Goal: Task Accomplishment & Management: Use online tool/utility

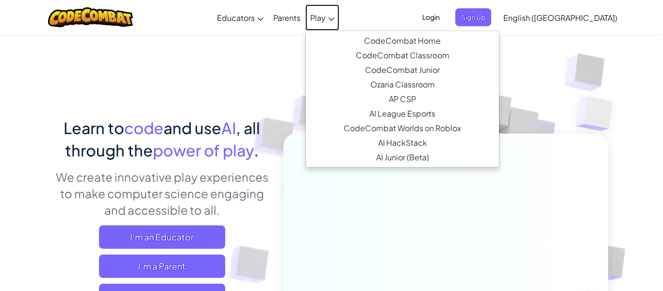
click at [326, 17] on span "Play" at bounding box center [318, 18] width 16 height 10
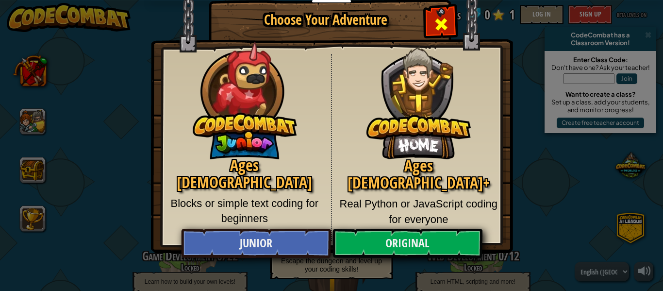
click at [440, 17] on span "Close modal" at bounding box center [441, 25] width 16 height 16
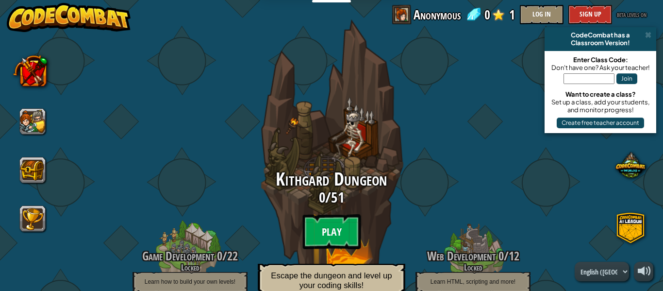
click at [317, 232] on btn "Play" at bounding box center [331, 231] width 58 height 35
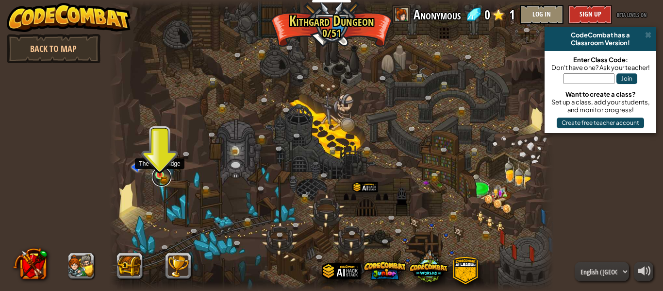
click at [157, 177] on link at bounding box center [161, 176] width 19 height 19
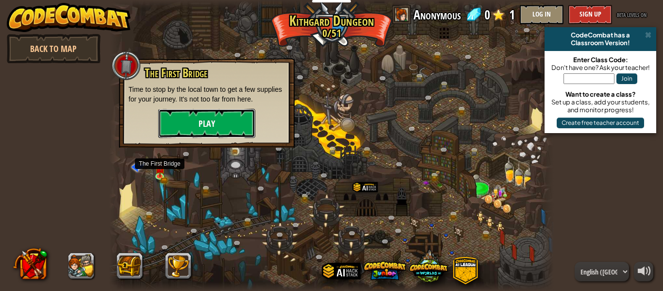
click at [193, 124] on button "Play" at bounding box center [206, 123] width 97 height 29
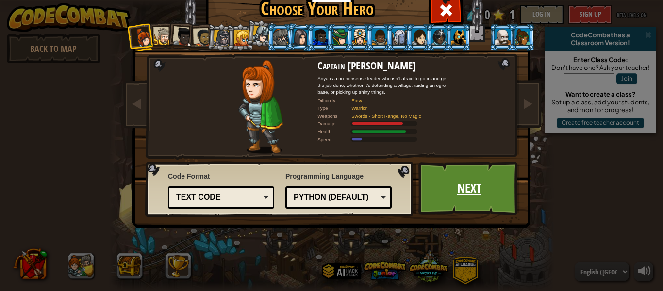
click at [435, 172] on link "Next" at bounding box center [468, 188] width 101 height 53
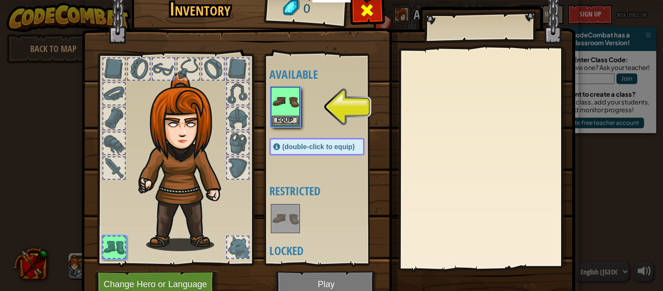
click at [358, 12] on div at bounding box center [367, 13] width 31 height 31
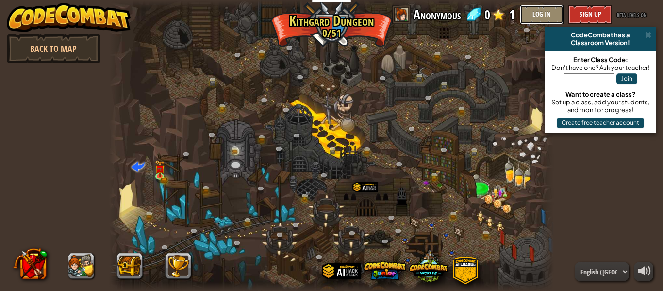
click at [531, 17] on button "Log In" at bounding box center [542, 14] width 44 height 19
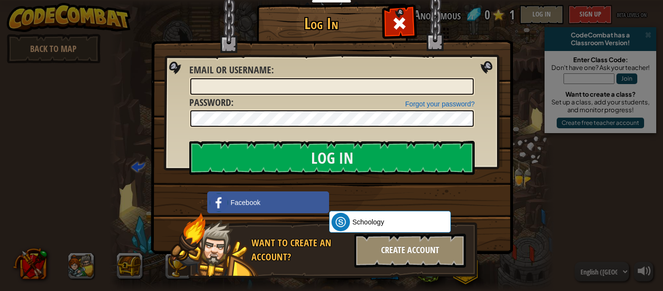
click at [416, 259] on div "Create Account" at bounding box center [410, 250] width 112 height 34
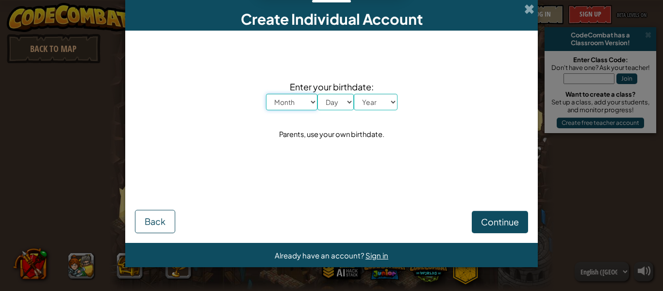
click at [297, 98] on select "Month January February March April May June July August September October Novem…" at bounding box center [291, 102] width 51 height 17
select select "5"
click at [266, 94] on select "Month January February March April May June July August September October Novem…" at bounding box center [291, 102] width 51 height 17
click at [329, 99] on select "Day 1 2 3 4 5 6 7 8 9 10 11 12 13 14 15 16 17 18 19 20 21 22 23 24 25 26 27 28 …" at bounding box center [335, 102] width 36 height 17
select select "3"
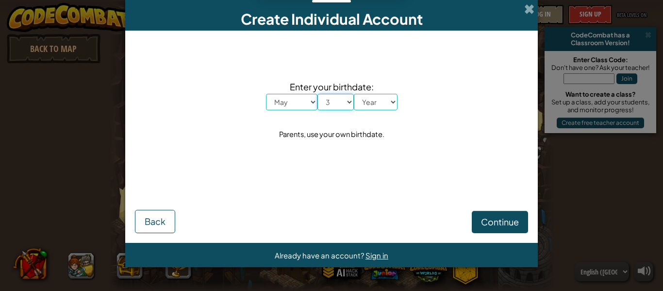
click at [317, 94] on select "Day 1 2 3 4 5 6 7 8 9 10 11 12 13 14 15 16 17 18 19 20 21 22 23 24 25 26 27 28 …" at bounding box center [335, 102] width 36 height 17
click at [378, 101] on select "Year [DATE] 2024 2023 2022 2021 2020 2019 2018 2017 2016 2015 2014 2013 2012 20…" at bounding box center [376, 102] width 44 height 17
select select "1999"
click at [354, 94] on select "Year [DATE] 2024 2023 2022 2021 2020 2019 2018 2017 2016 2015 2014 2013 2012 20…" at bounding box center [376, 102] width 44 height 17
click at [498, 226] on span "Continue" at bounding box center [500, 221] width 38 height 11
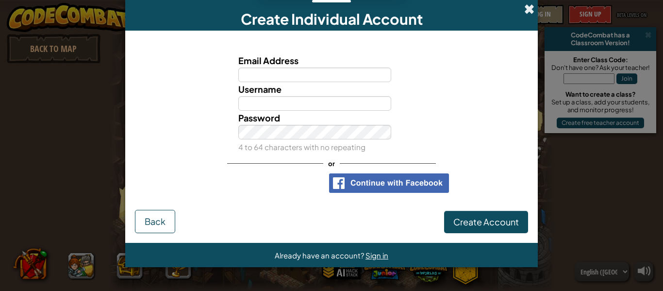
click at [528, 11] on span at bounding box center [529, 9] width 10 height 10
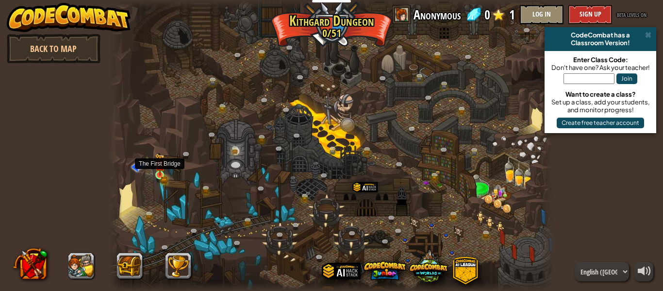
click at [159, 173] on img at bounding box center [160, 164] width 10 height 22
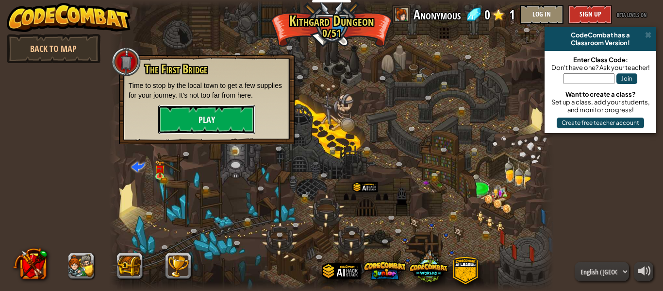
click at [198, 121] on button "Play" at bounding box center [206, 119] width 97 height 29
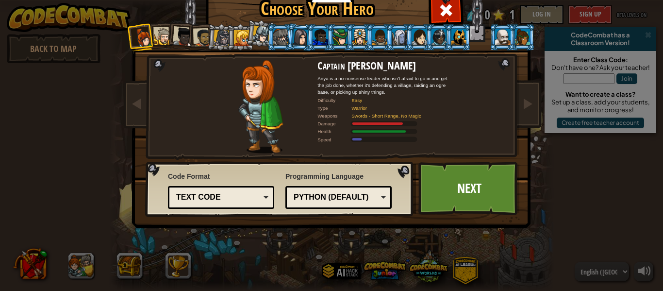
click at [521, 196] on img at bounding box center [333, 94] width 420 height 273
click at [497, 194] on link "Next" at bounding box center [468, 188] width 101 height 53
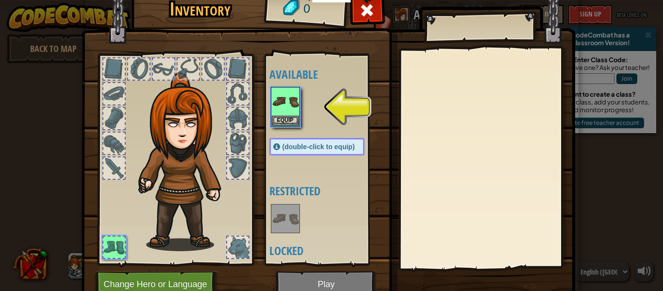
click at [305, 279] on img at bounding box center [329, 131] width 494 height 352
click at [304, 280] on img at bounding box center [329, 131] width 494 height 352
click at [276, 92] on img at bounding box center [285, 101] width 27 height 27
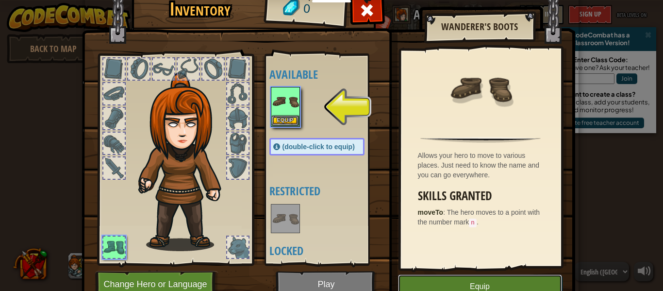
click at [427, 280] on button "Equip" at bounding box center [480, 286] width 164 height 24
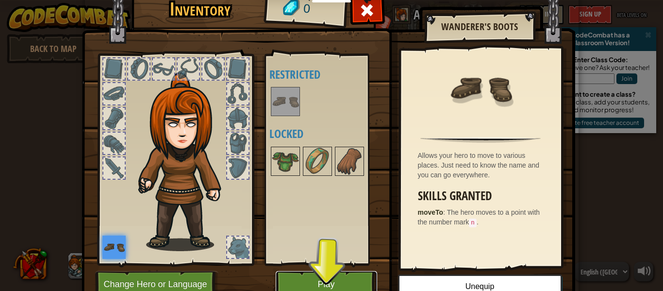
click at [336, 276] on button "Play" at bounding box center [326, 284] width 101 height 27
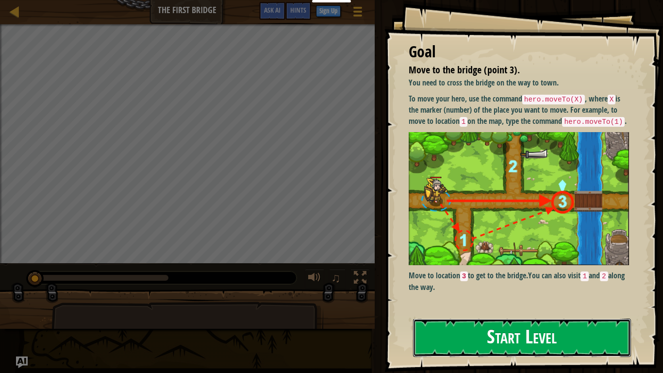
click at [530, 290] on button "Start Level" at bounding box center [522, 337] width 218 height 38
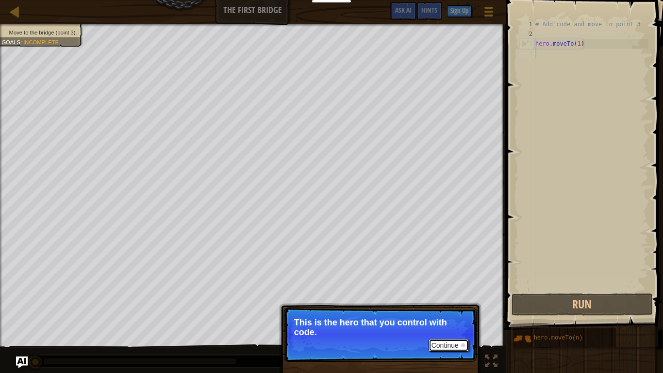
click at [460, 290] on button "Continue" at bounding box center [449, 345] width 40 height 13
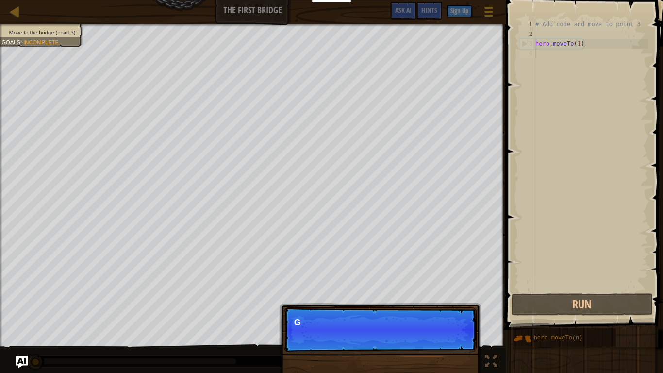
scroll to position [4, 0]
click at [416, 290] on p "Get to the bridge by going to point" at bounding box center [380, 322] width 172 height 10
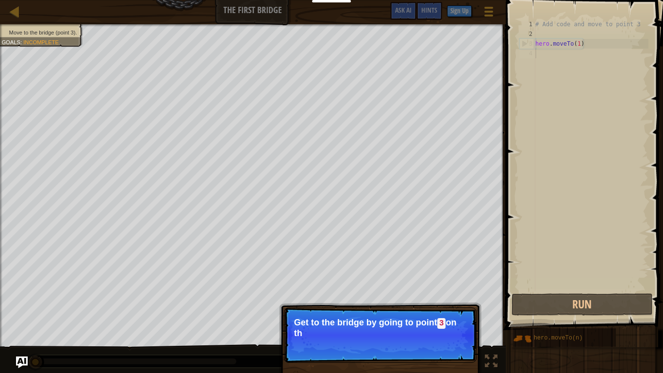
click at [416, 290] on p "Get to the bridge by going to point 3 on th" at bounding box center [380, 327] width 172 height 20
click at [415, 290] on p "Get to the bridge by going to point 3 on the map." at bounding box center [380, 327] width 172 height 20
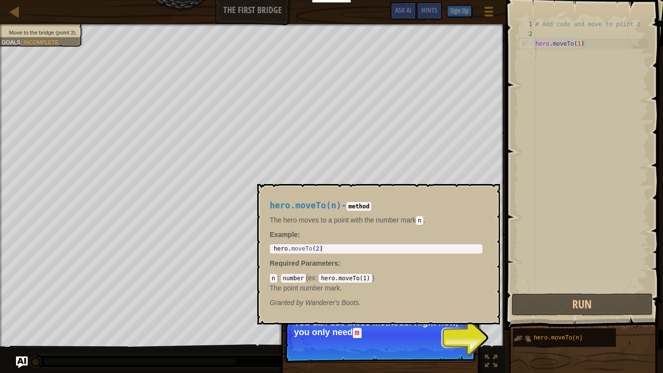
click at [522, 290] on img at bounding box center [522, 338] width 18 height 18
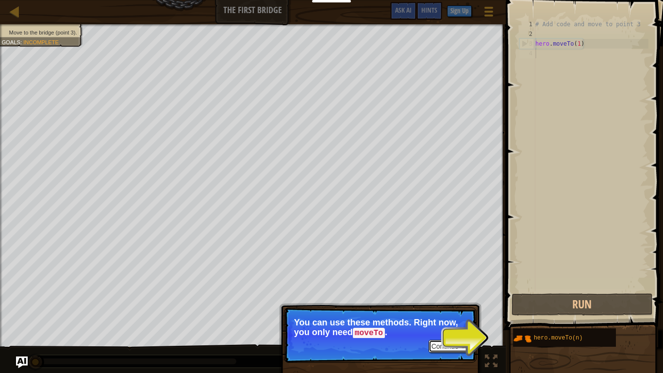
click at [451, 290] on button "Continue" at bounding box center [449, 346] width 40 height 13
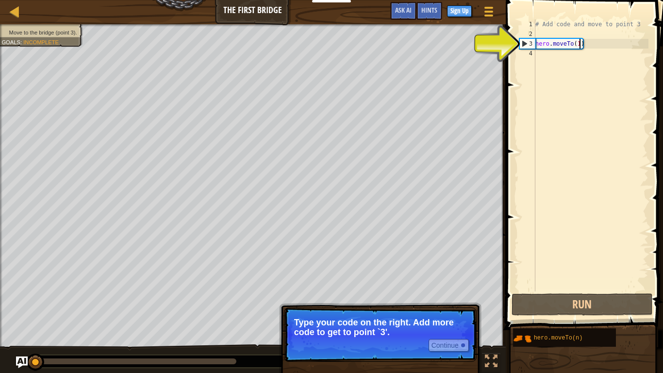
click at [580, 44] on div "# Add code and move to point 3 hero . moveTo ( 1 )" at bounding box center [590, 164] width 115 height 291
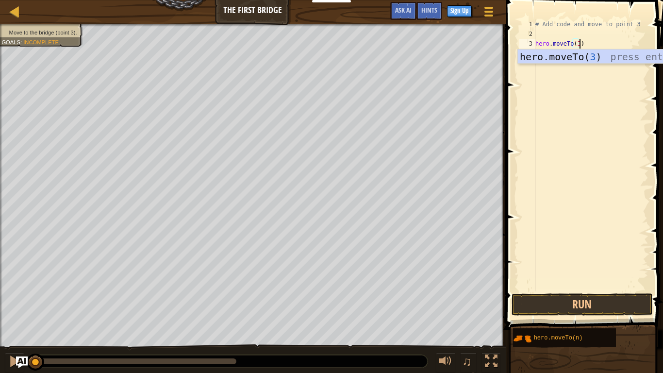
scroll to position [4, 6]
type textarea "hero.moveTo(3)"
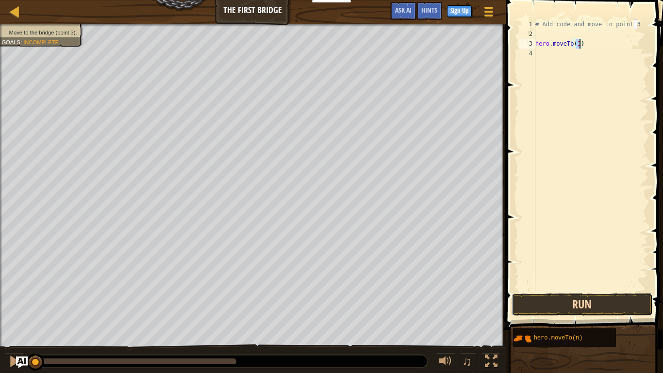
click at [619, 290] on button "Run" at bounding box center [582, 304] width 141 height 22
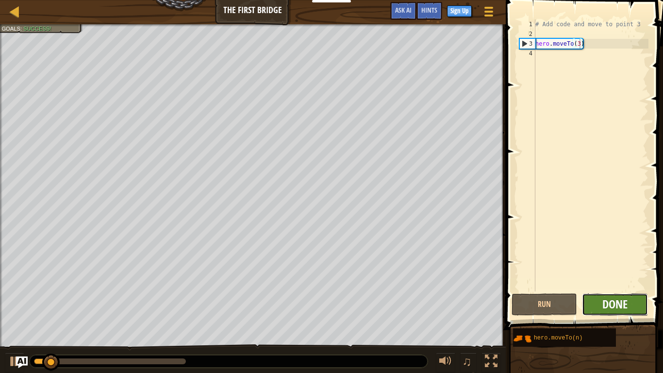
click at [616, 290] on span "Done" at bounding box center [614, 304] width 25 height 16
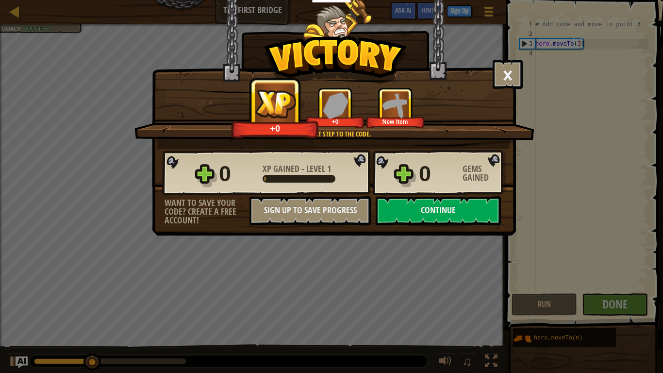
click at [526, 82] on div "× Those people are careless and forget that the Great Forest can be dangerous. …" at bounding box center [331, 186] width 663 height 373
click at [509, 73] on button "×" at bounding box center [508, 74] width 30 height 29
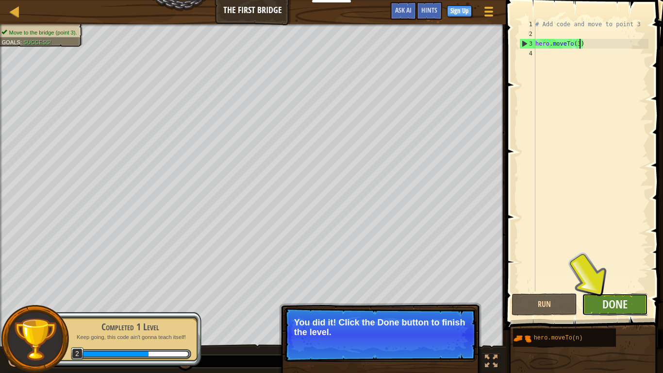
click at [640, 290] on button "Done" at bounding box center [615, 304] width 66 height 22
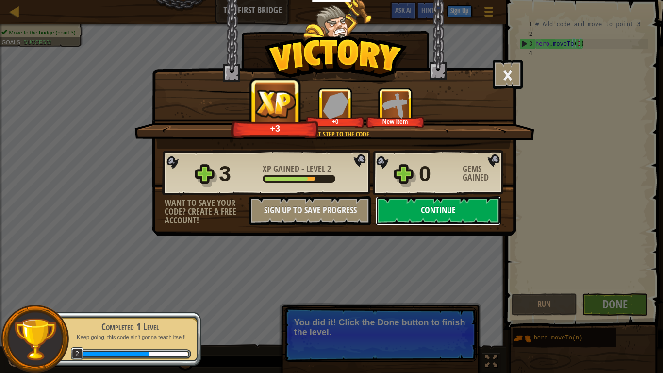
click at [423, 218] on button "Continue" at bounding box center [438, 210] width 125 height 29
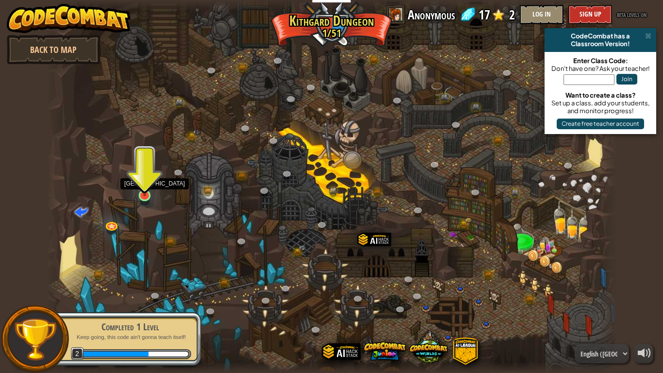
click at [147, 193] on img at bounding box center [144, 179] width 15 height 33
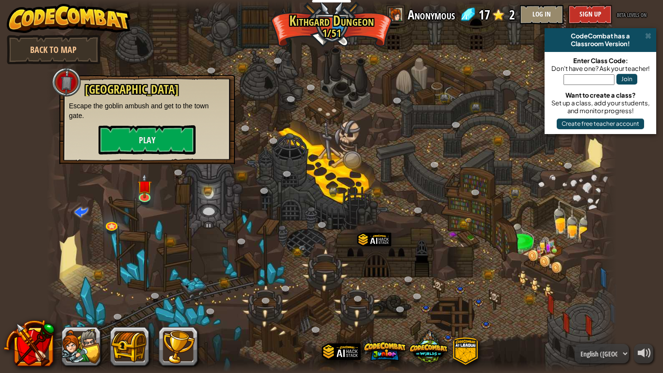
click at [164, 174] on div at bounding box center [332, 186] width 570 height 373
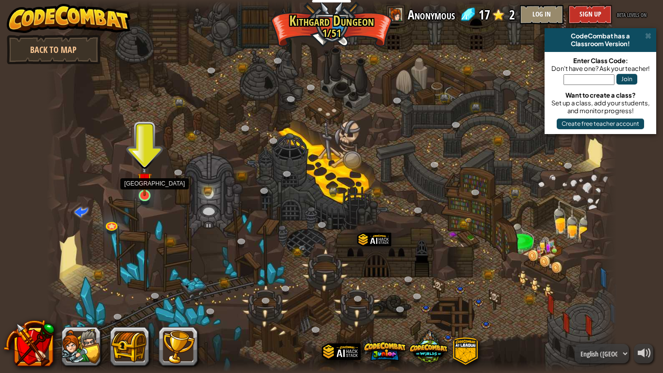
click at [148, 189] on img at bounding box center [144, 179] width 15 height 33
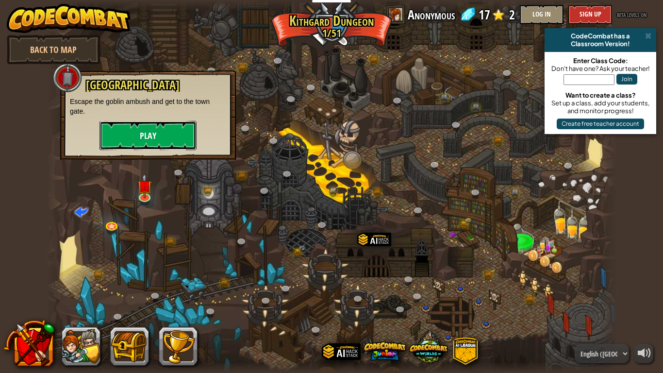
click at [161, 128] on button "Play" at bounding box center [148, 135] width 97 height 29
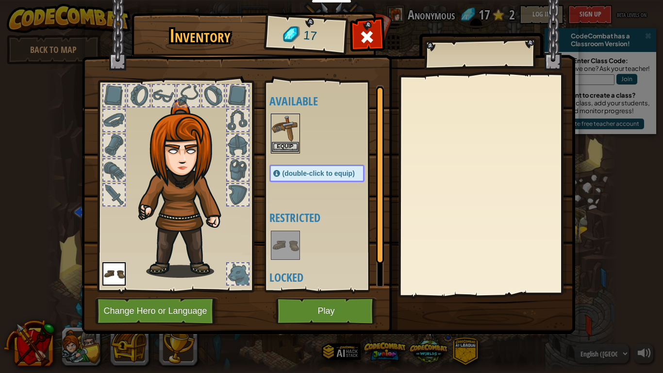
click at [285, 122] on img at bounding box center [285, 128] width 27 height 27
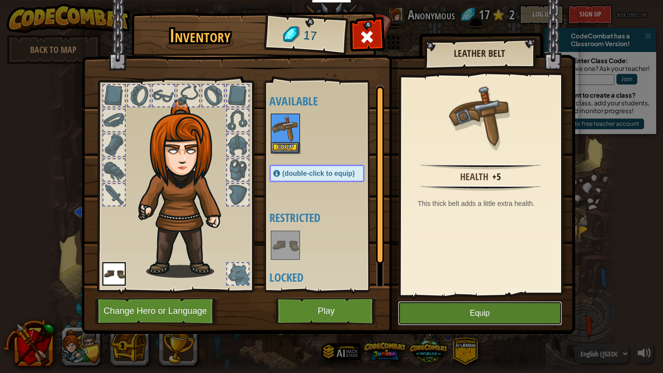
click at [426, 290] on button "Equip" at bounding box center [480, 313] width 164 height 24
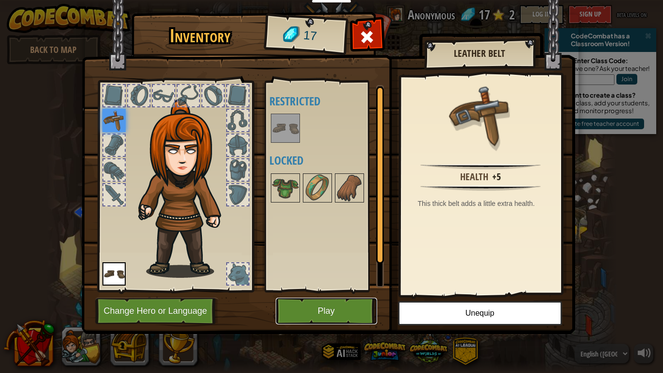
click at [306, 290] on button "Play" at bounding box center [326, 311] width 101 height 27
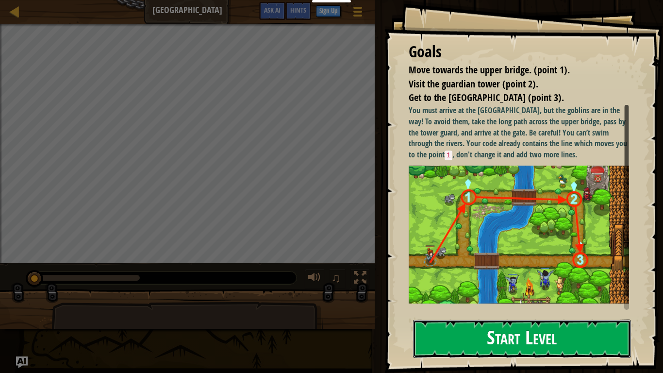
click at [498, 290] on button "Start Level" at bounding box center [522, 338] width 218 height 38
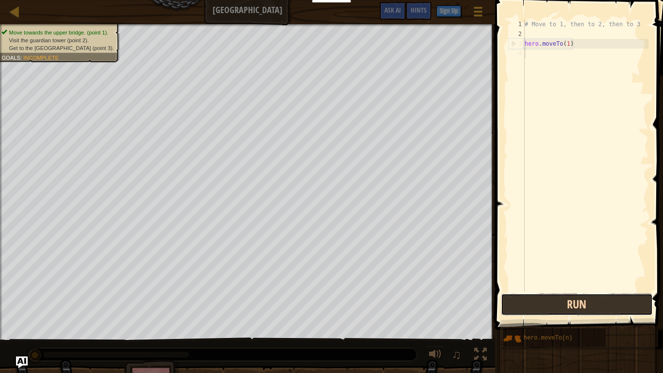
click at [563, 290] on button "Run" at bounding box center [576, 304] width 151 height 22
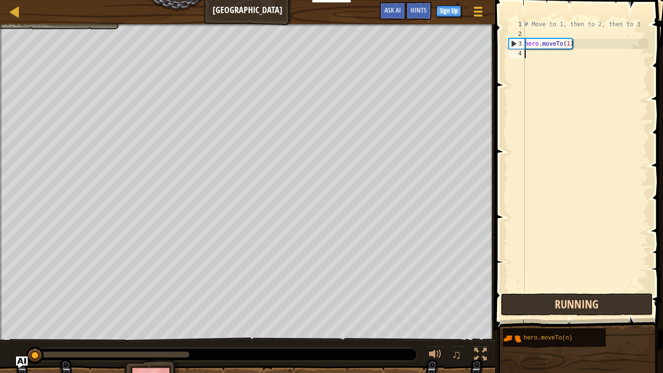
scroll to position [4, 0]
type textarea "hero.moveTo(n)"
click at [546, 132] on div "# Move to 1, then to 2, then to 3 hero . moveTo ( 1 ) hero . moveTo ( n )" at bounding box center [586, 164] width 126 height 291
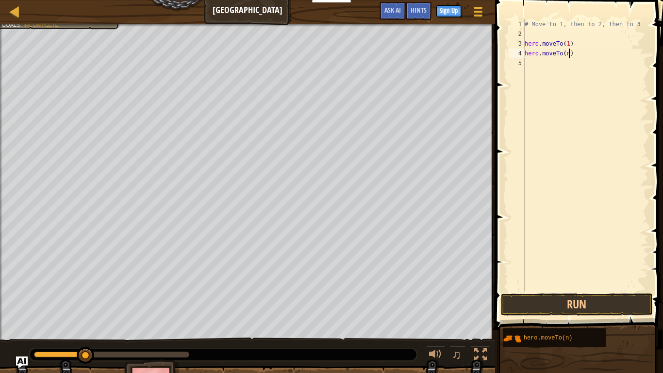
click at [568, 54] on div "# Move to 1, then to 2, then to 3 hero . moveTo ( 1 ) hero . moveTo ( n )" at bounding box center [586, 164] width 126 height 291
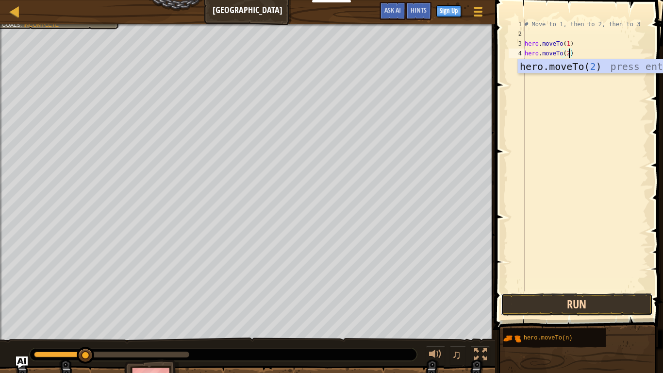
click at [578, 290] on button "Run" at bounding box center [576, 304] width 151 height 22
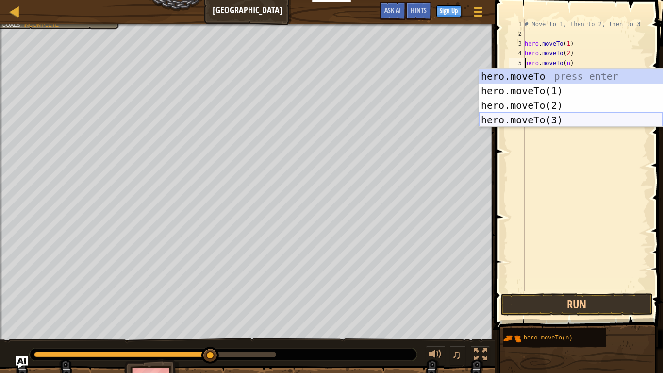
click at [565, 119] on div "hero.moveTo press enter hero.moveTo(1) press enter hero.moveTo(2) press enter h…" at bounding box center [570, 112] width 183 height 87
type textarea "hero.moveTo(3).moveTo(n)"
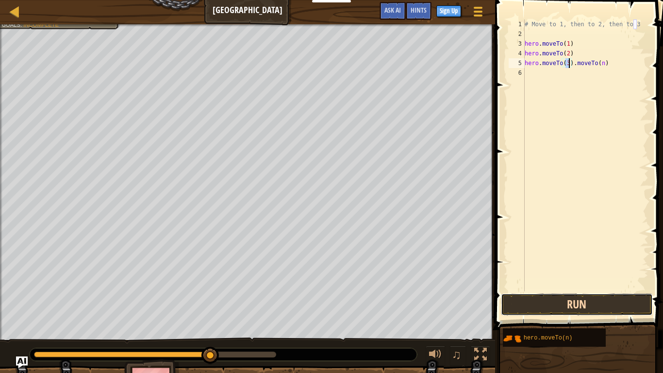
click at [575, 290] on button "Run" at bounding box center [576, 304] width 151 height 22
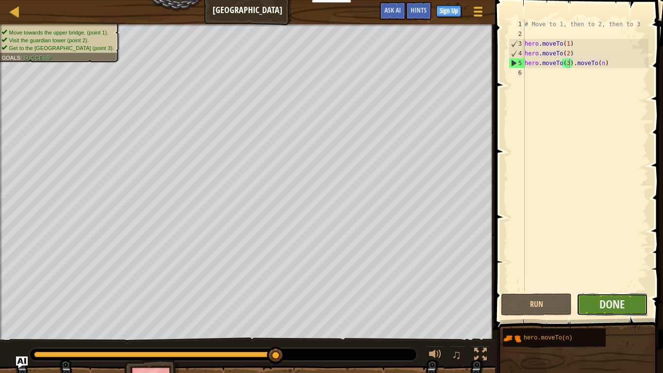
click at [627, 290] on button "Done" at bounding box center [612, 304] width 71 height 22
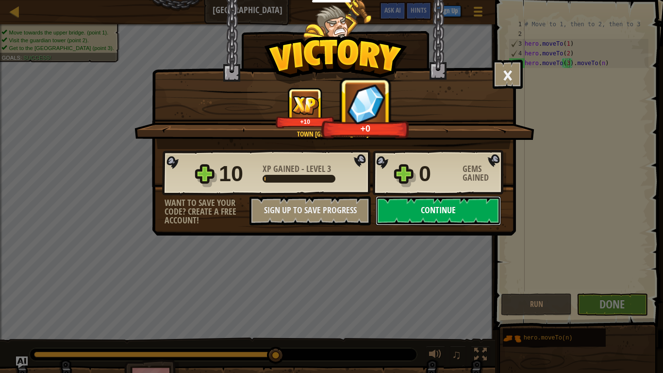
click at [397, 213] on button "Continue" at bounding box center [438, 210] width 125 height 29
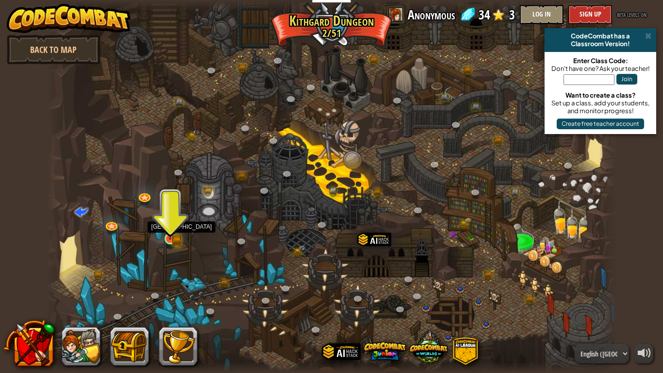
click at [176, 237] on div at bounding box center [171, 239] width 12 height 12
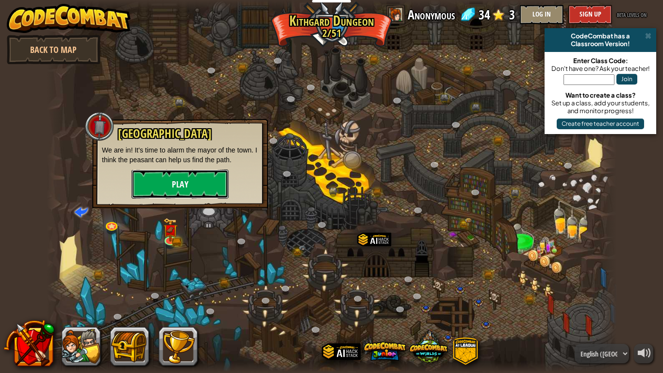
click at [165, 181] on button "Play" at bounding box center [180, 183] width 97 height 29
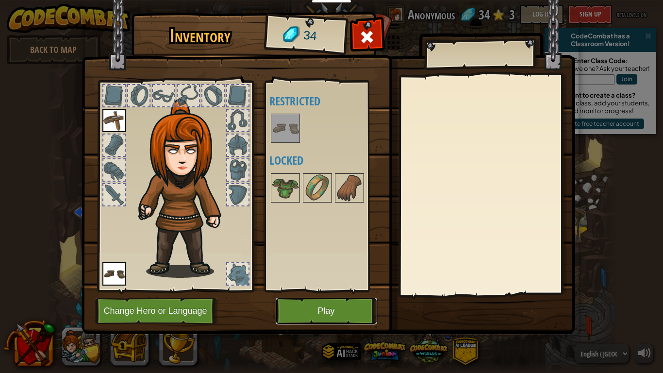
click at [316, 290] on button "Play" at bounding box center [326, 311] width 101 height 27
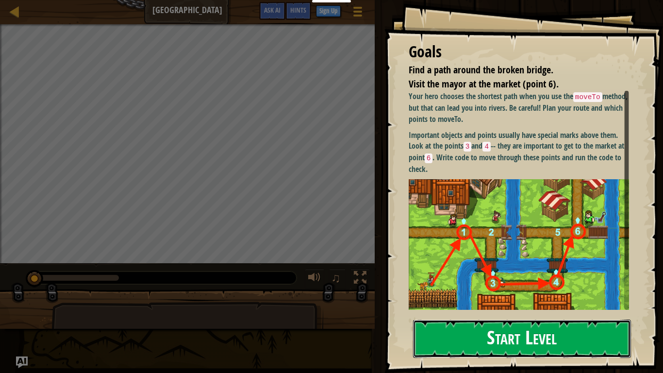
click at [500, 290] on button "Start Level" at bounding box center [522, 338] width 218 height 38
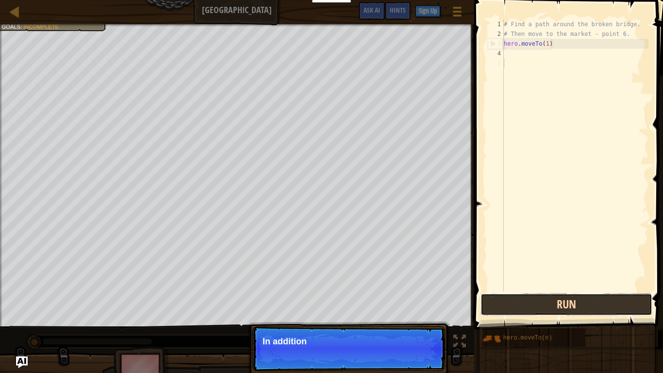
click at [551, 290] on button "Run" at bounding box center [567, 304] width 172 height 22
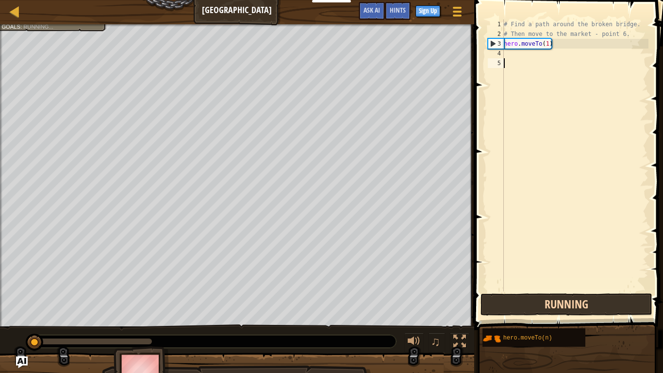
scroll to position [4, 0]
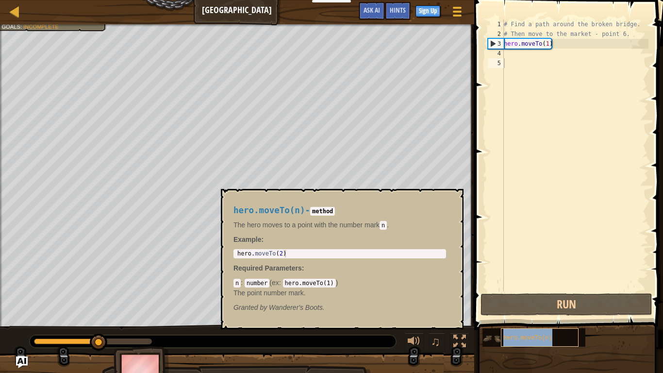
click at [558, 290] on div "hero.moveTo(n)" at bounding box center [540, 337] width 78 height 18
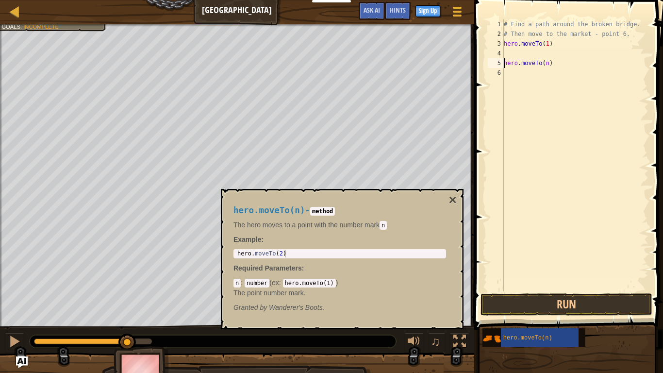
click at [548, 66] on div "# Find a path around the broken bridge. # Then move to the market - point 6. he…" at bounding box center [575, 164] width 147 height 291
click at [566, 290] on button "Run" at bounding box center [567, 304] width 172 height 22
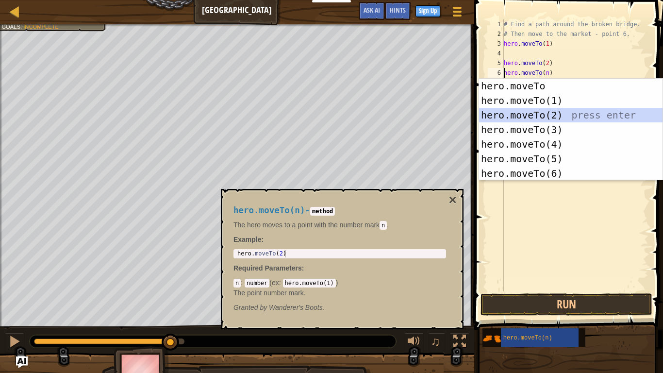
click at [552, 122] on div "hero.moveTo press enter hero.moveTo(1) press enter hero.moveTo(2) press enter h…" at bounding box center [570, 144] width 183 height 131
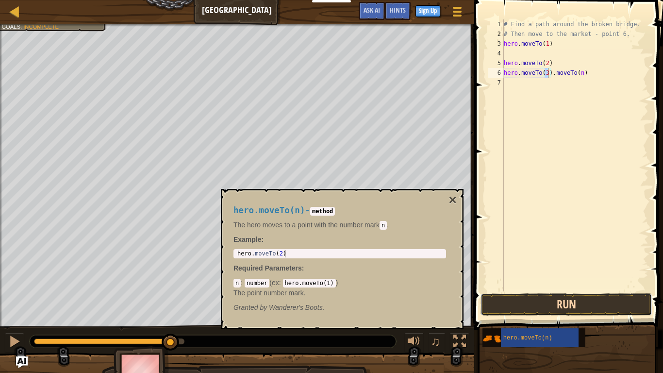
click at [612, 290] on button "Run" at bounding box center [567, 304] width 172 height 22
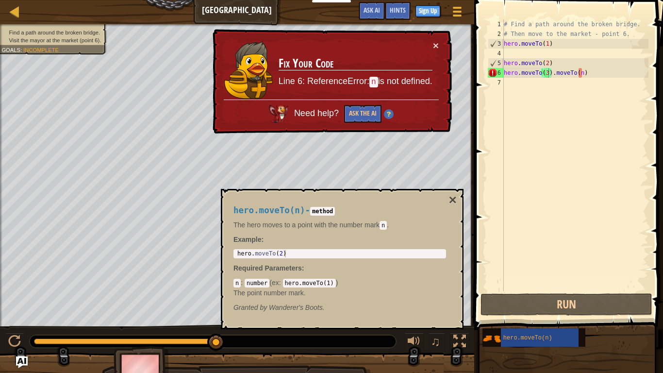
click at [442, 46] on div "× Fix Your Code Line 6: ReferenceError: n is not defined. Need help? Ask the AI" at bounding box center [331, 81] width 241 height 105
click at [453, 202] on button "×" at bounding box center [453, 200] width 8 height 14
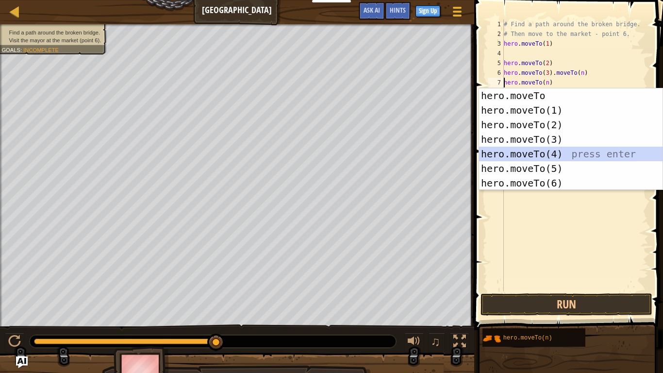
click at [504, 155] on div "hero.moveTo press enter hero.moveTo(1) press enter hero.moveTo(2) press enter h…" at bounding box center [570, 153] width 183 height 131
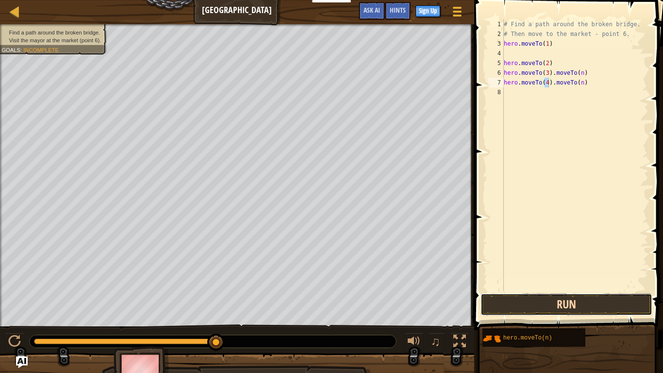
click at [506, 290] on button "Run" at bounding box center [567, 304] width 172 height 22
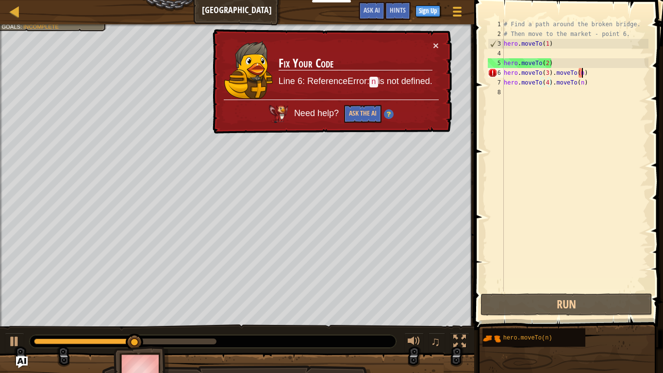
click at [582, 75] on div "# Find a path around the broken bridge. # Then move to the market - point 6. he…" at bounding box center [575, 164] width 147 height 291
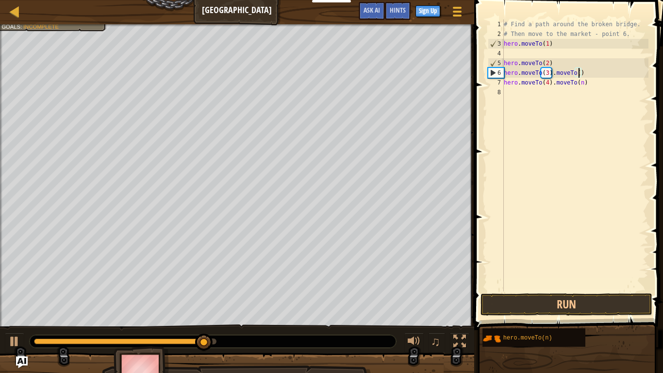
click at [585, 74] on div "# Find a path around the broken bridge. # Then move to the market - point 6. he…" at bounding box center [575, 164] width 147 height 291
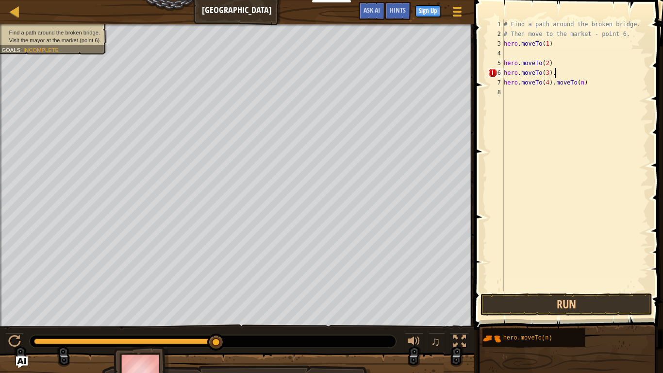
click at [598, 86] on div "# Find a path around the broken bridge. # Then move to the market - point 6. he…" at bounding box center [575, 164] width 147 height 291
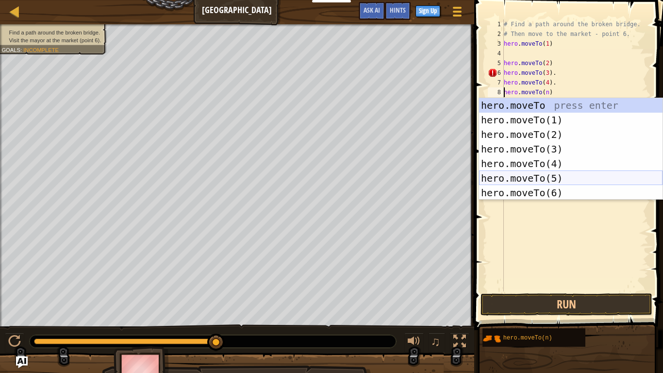
click at [537, 174] on div "hero.moveTo press enter hero.moveTo(1) press enter hero.moveTo(2) press enter h…" at bounding box center [570, 163] width 183 height 131
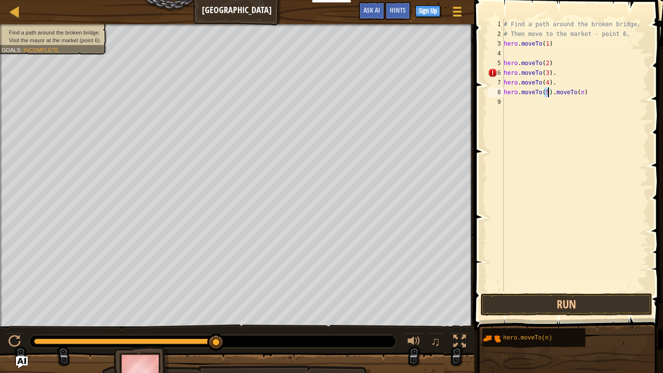
click at [584, 94] on div "# Find a path around the broken bridge. # Then move to the market - point 6. he…" at bounding box center [575, 164] width 147 height 291
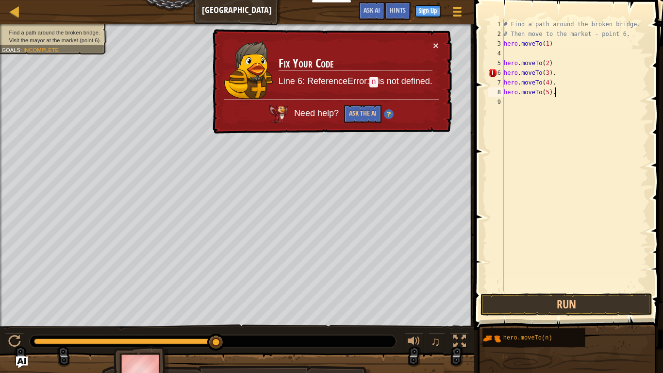
click at [490, 69] on div "6" at bounding box center [496, 73] width 16 height 10
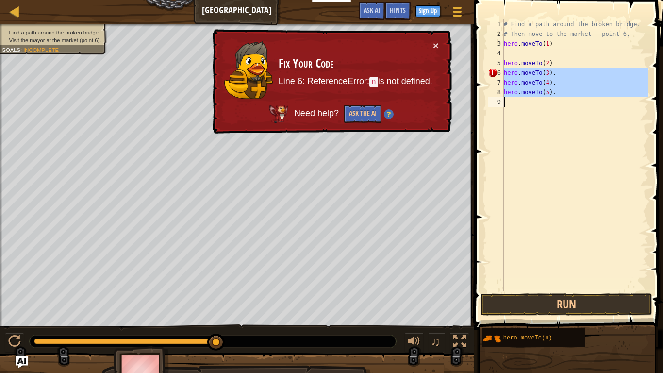
drag, startPoint x: 492, startPoint y: 72, endPoint x: 486, endPoint y: 103, distance: 31.5
click at [486, 103] on div "hero.moveTo(3). 1 2 3 4 5 6 7 8 9 # Find a path around the broken bridge. # The…" at bounding box center [567, 155] width 163 height 272
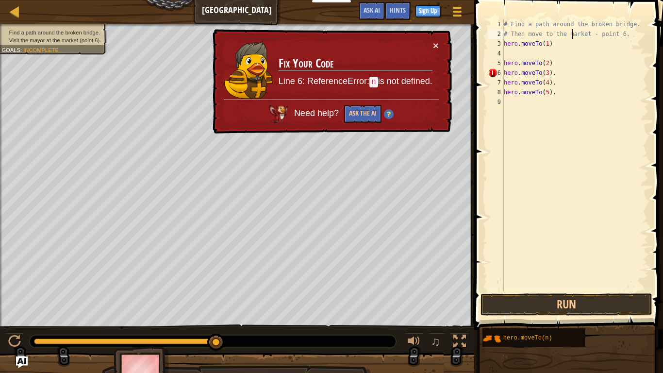
click at [571, 34] on div "# Find a path around the broken bridge. # Then move to the market - point 6. he…" at bounding box center [575, 164] width 147 height 291
type textarea "."
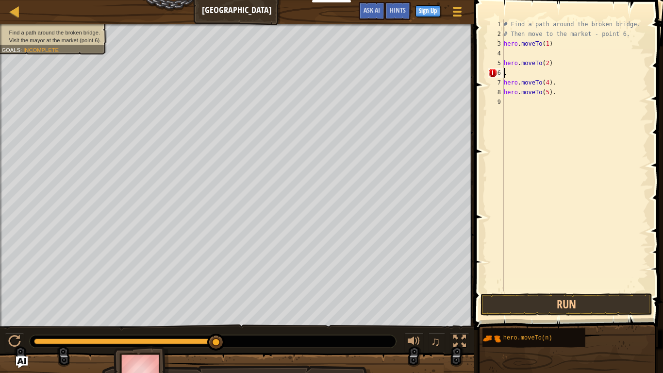
drag, startPoint x: 550, startPoint y: 71, endPoint x: 504, endPoint y: 73, distance: 45.7
click at [504, 73] on div "# Find a path around the broken bridge. # Then move to the market - point 6. he…" at bounding box center [575, 164] width 147 height 291
click at [517, 77] on div "# Find a path around the broken bridge. # Then move to the market - point 6. he…" at bounding box center [575, 164] width 147 height 291
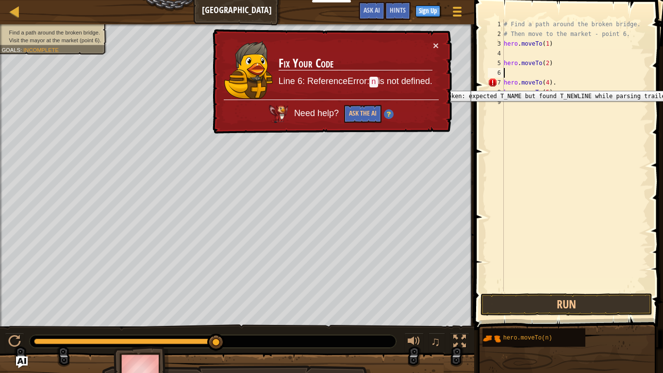
click at [492, 83] on div "7" at bounding box center [496, 83] width 16 height 10
click at [357, 116] on button "Ask the AI" at bounding box center [363, 114] width 38 height 18
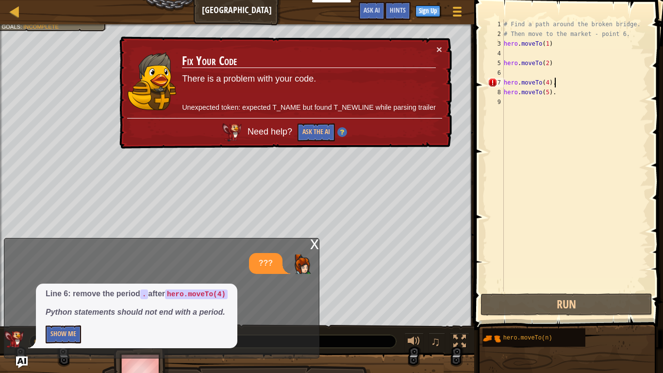
click at [555, 86] on div "# Find a path around the broken bridge. # Then move to the market - point 6. he…" at bounding box center [575, 164] width 147 height 291
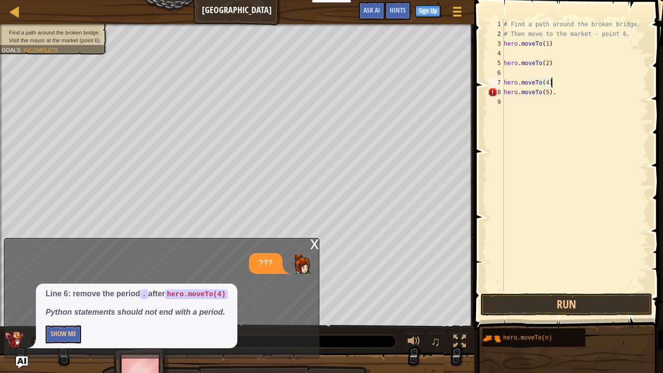
click at [554, 95] on div "# Find a path around the broken bridge. # Then move to the market - point 6. he…" at bounding box center [575, 164] width 147 height 291
type textarea "hero.moveTo(5)"
click at [513, 76] on div "# Find a path around the broken bridge. # Then move to the market - point 6. he…" at bounding box center [575, 164] width 147 height 291
click at [554, 78] on div "# Find a path around the broken bridge. # Then move to the market - point 6. he…" at bounding box center [575, 164] width 147 height 291
click at [546, 73] on div "# Find a path around the broken bridge. # Then move to the market - point 6. he…" at bounding box center [575, 164] width 147 height 291
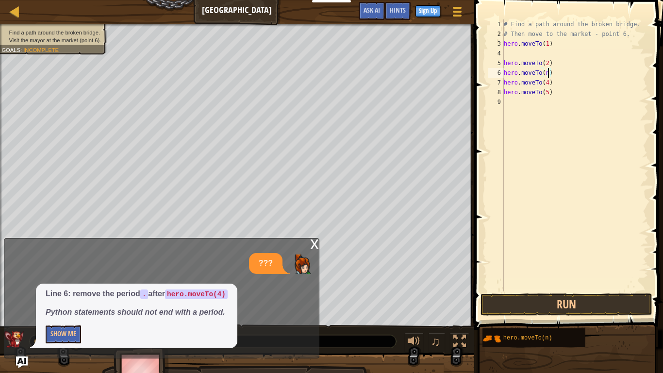
click at [548, 77] on div "# Find a path around the broken bridge. # Then move to the market - point 6. he…" at bounding box center [575, 164] width 147 height 291
type textarea "hero.moveTo(3)"
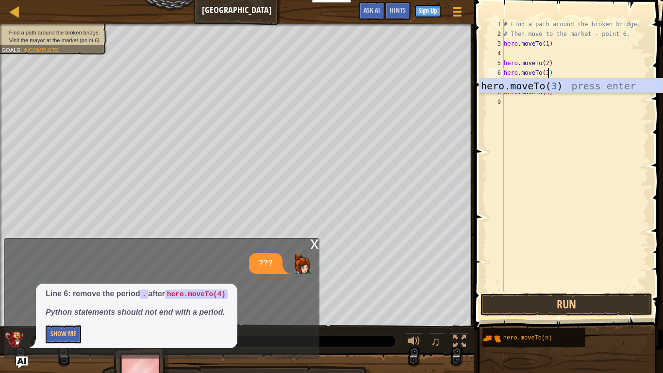
click at [525, 140] on div "# Find a path around the broken bridge. # Then move to the market - point 6. he…" at bounding box center [575, 164] width 147 height 291
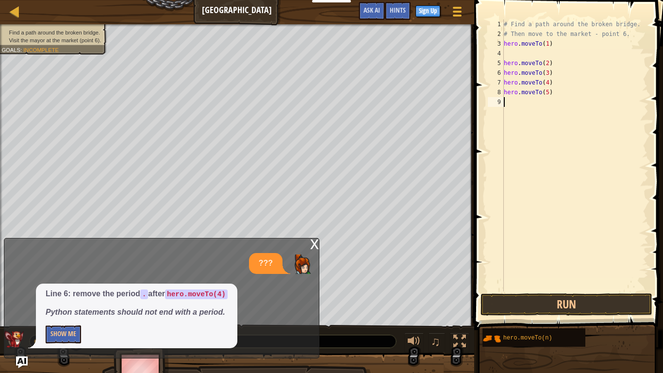
scroll to position [4, 0]
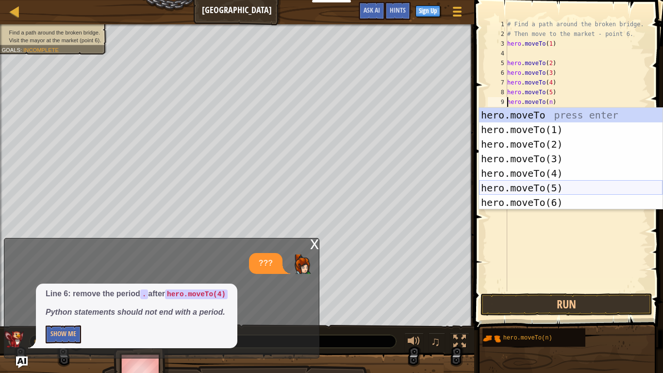
click at [536, 184] on div "hero.moveTo press enter hero.moveTo(1) press enter hero.moveTo(2) press enter h…" at bounding box center [570, 173] width 183 height 131
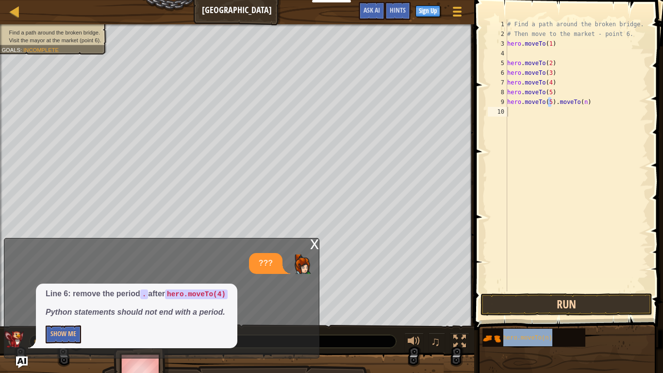
type textarea "hero.moveTo(n)"
click at [524, 222] on div "# Find a path around the broken bridge. # Then move to the market - point 6. he…" at bounding box center [576, 164] width 143 height 291
click at [553, 112] on div "# Find a path around the broken bridge. # Then move to the market - point 6. he…" at bounding box center [576, 164] width 143 height 291
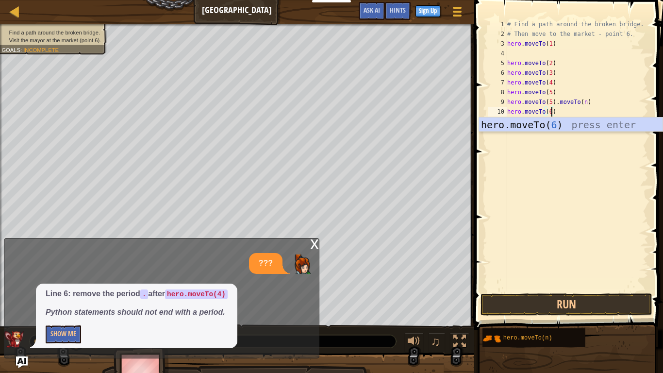
click at [588, 103] on div "# Find a path around the broken bridge. # Then move to the market - point 6. he…" at bounding box center [576, 164] width 143 height 291
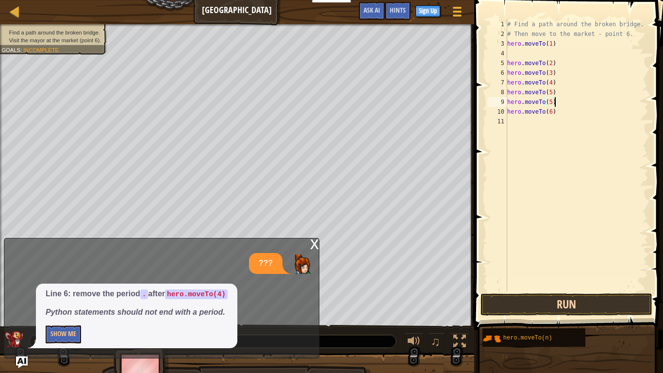
type textarea "hero.moveTo(5)"
click at [599, 290] on button "Run" at bounding box center [567, 304] width 172 height 22
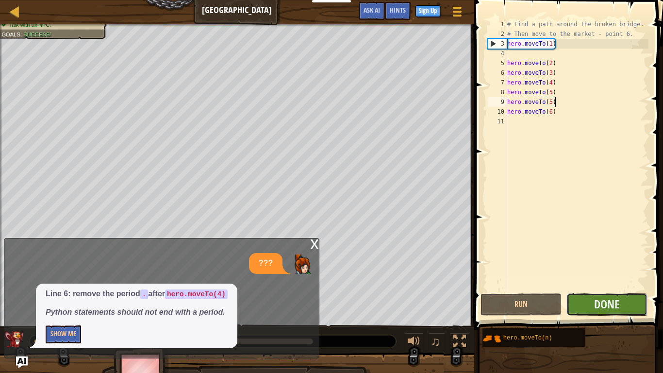
click at [620, 290] on button "Done" at bounding box center [606, 304] width 81 height 22
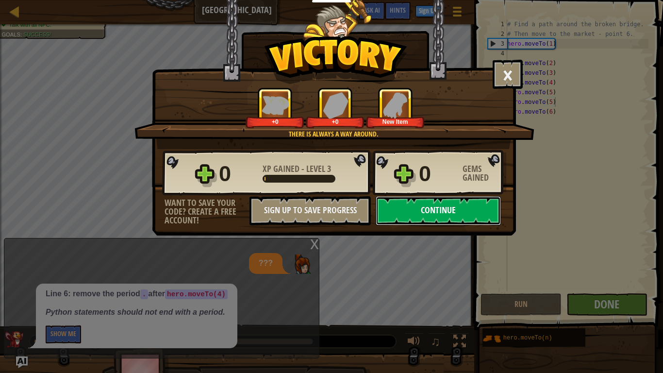
click at [459, 207] on button "Continue" at bounding box center [438, 210] width 125 height 29
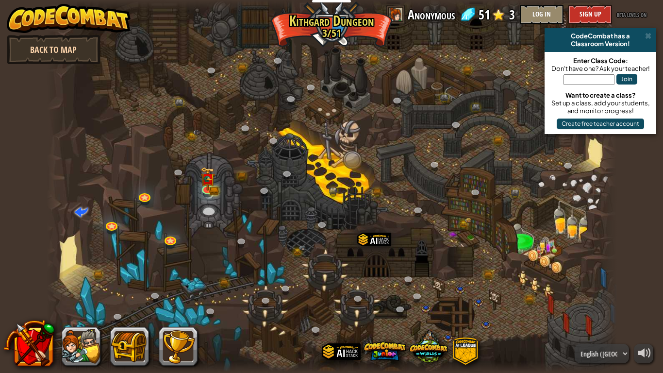
click at [63, 52] on link "Back to Map" at bounding box center [54, 49] width 94 height 29
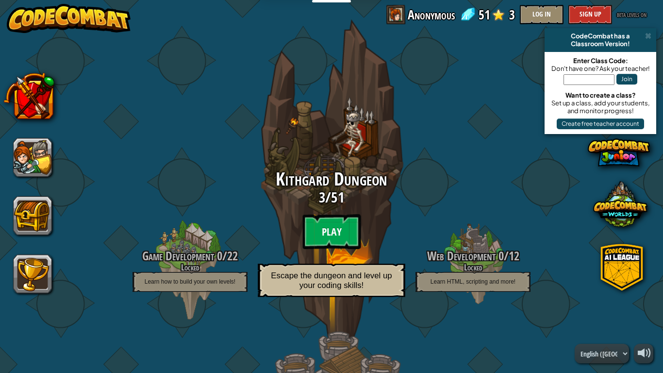
click at [342, 220] on btn "Play" at bounding box center [331, 231] width 58 height 35
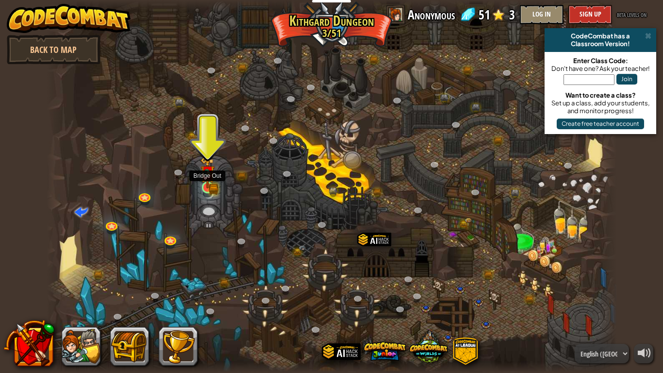
click at [204, 170] on img at bounding box center [207, 173] width 15 height 32
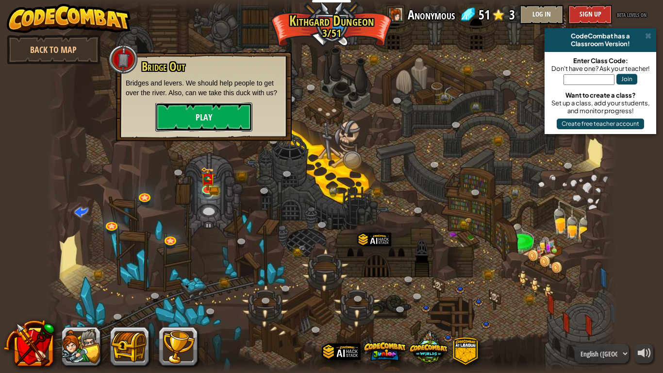
click at [183, 112] on button "Play" at bounding box center [203, 116] width 97 height 29
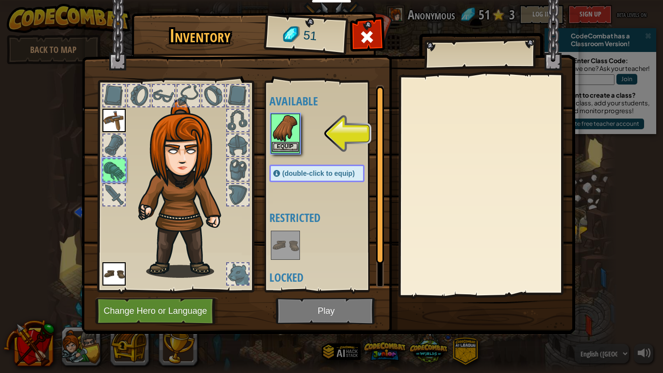
click at [286, 130] on img at bounding box center [285, 128] width 27 height 27
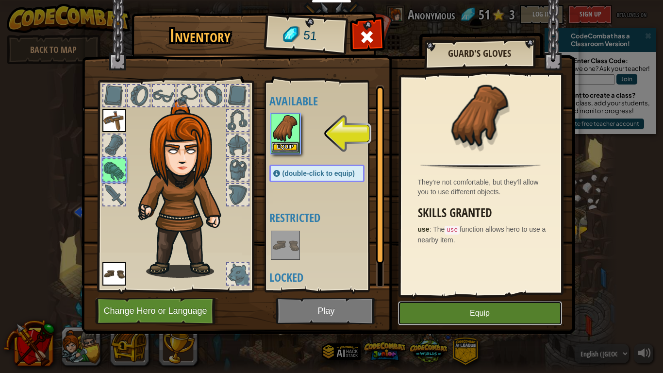
click at [448, 290] on button "Equip" at bounding box center [480, 313] width 164 height 24
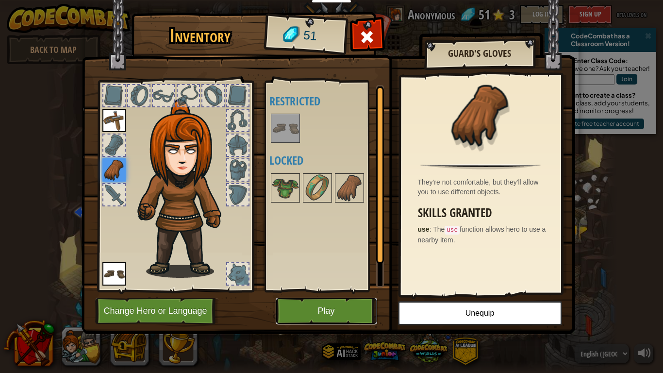
click at [338, 290] on button "Play" at bounding box center [326, 311] width 101 height 27
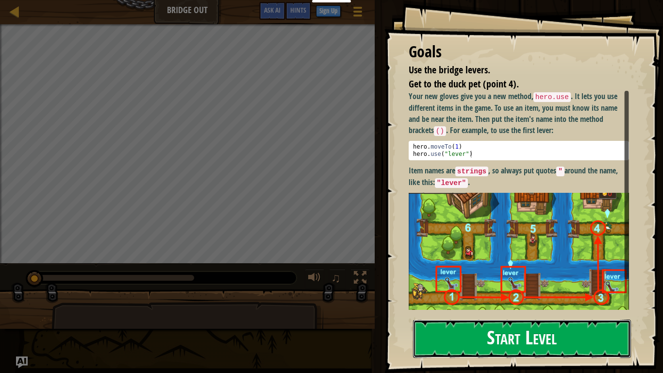
click at [448, 290] on button "Start Level" at bounding box center [522, 338] width 218 height 38
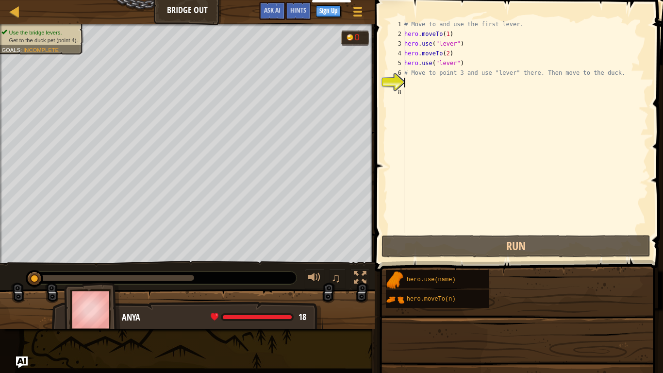
click at [447, 290] on div "Educators Create Free Account School & District Solutions Teacher Toolkit Previ…" at bounding box center [331, 186] width 663 height 373
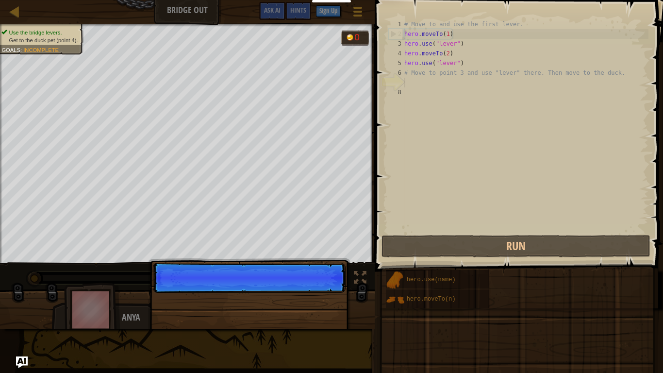
scroll to position [4, 0]
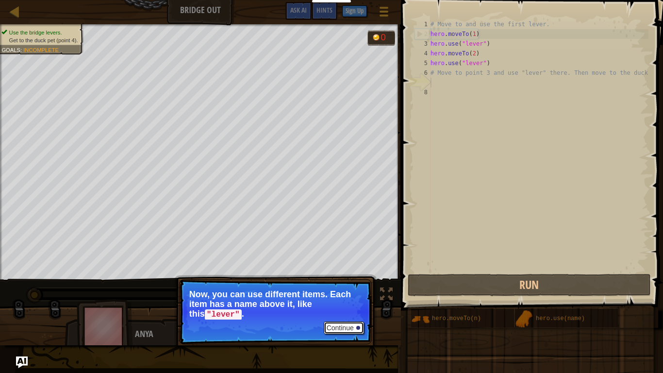
click at [356, 290] on button "Continue" at bounding box center [344, 327] width 40 height 13
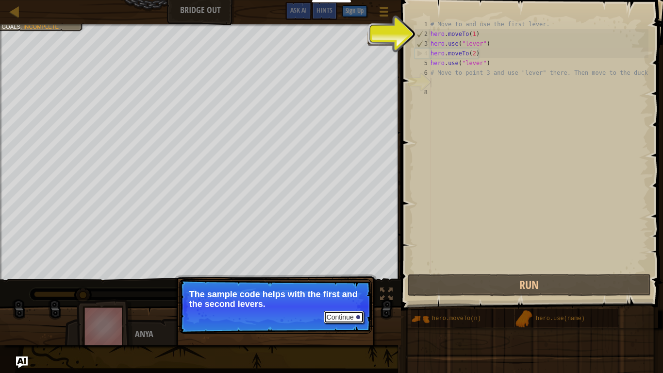
click at [333, 290] on button "Continue" at bounding box center [344, 317] width 40 height 13
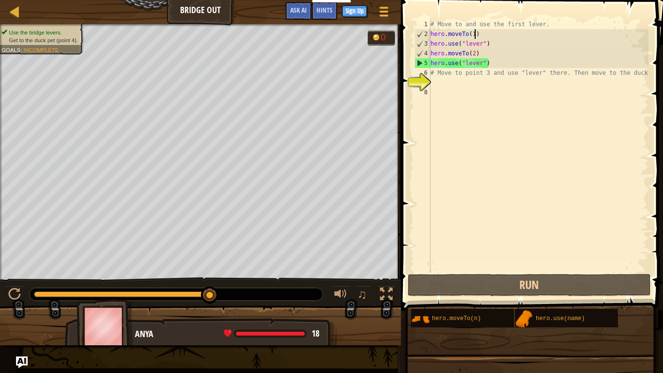
click at [473, 33] on div "# Move to and use the first lever. hero . moveTo ( 1 ) hero . use ( "lever" ) h…" at bounding box center [539, 155] width 220 height 272
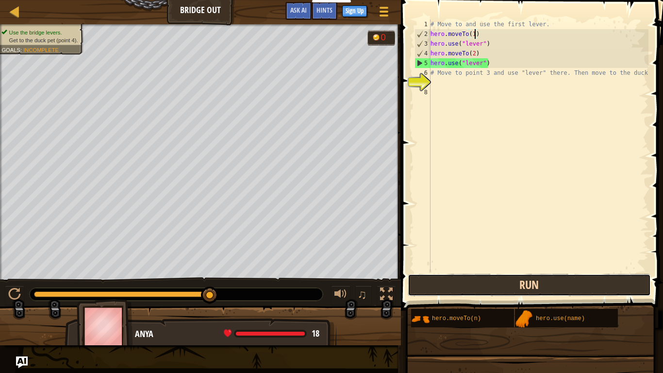
click at [481, 286] on button "Run" at bounding box center [529, 285] width 243 height 22
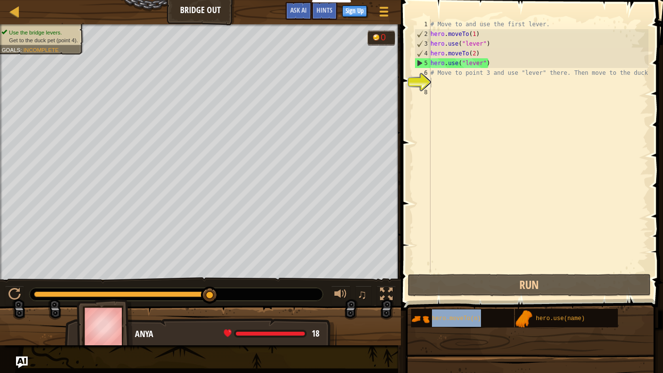
type textarea "hero.moveTo(n)"
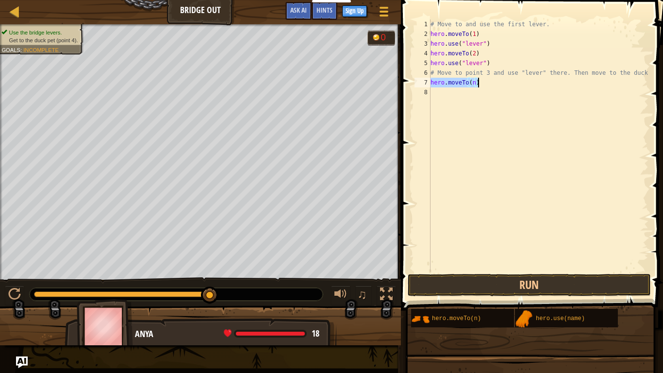
click at [471, 82] on div "# Move to and use the first lever. hero . moveTo ( 1 ) hero . use ( "lever" ) h…" at bounding box center [539, 145] width 220 height 252
click at [473, 88] on div "# Move to and use the first lever. hero . moveTo ( 1 ) hero . use ( "lever" ) h…" at bounding box center [539, 155] width 220 height 272
click at [475, 83] on div "# Move to and use the first lever. hero . moveTo ( 1 ) hero . use ( "lever" ) h…" at bounding box center [539, 155] width 220 height 272
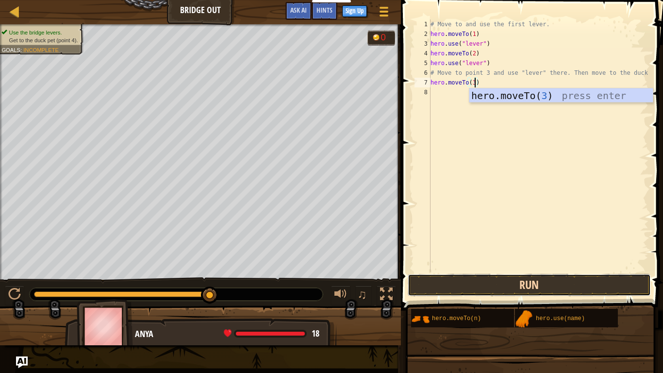
click at [459, 284] on button "Run" at bounding box center [529, 285] width 243 height 22
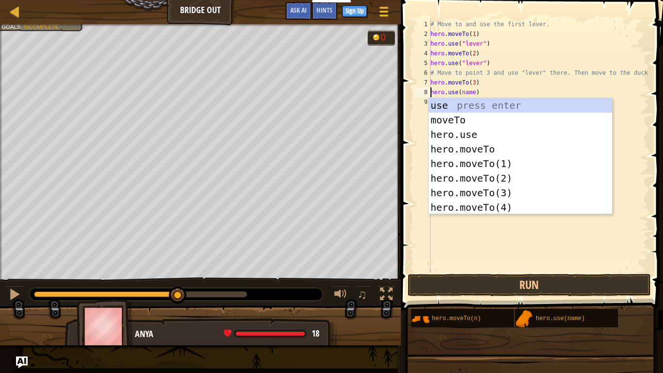
click at [517, 91] on div "# Move to and use the first lever. hero . moveTo ( 1 ) hero . use ( "lever" ) h…" at bounding box center [539, 155] width 220 height 272
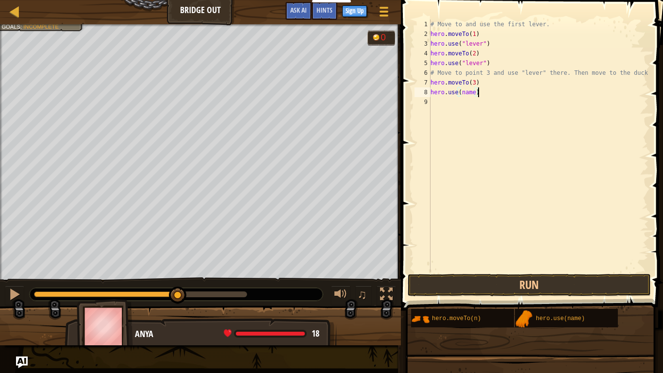
click at [470, 95] on div "# Move to and use the first lever. hero . moveTo ( 1 ) hero . use ( "lever" ) h…" at bounding box center [539, 155] width 220 height 272
click at [471, 95] on div "# Move to and use the first lever. hero . moveTo ( 1 ) hero . use ( "lever" ) h…" at bounding box center [539, 155] width 220 height 272
click at [475, 93] on div "# Move to and use the first lever. hero . moveTo ( 1 ) hero . use ( "lever" ) h…" at bounding box center [539, 155] width 220 height 272
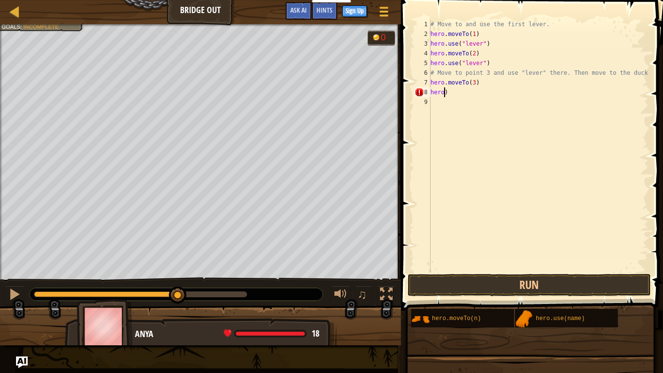
type textarea ")"
click at [441, 91] on div "# Move to and use the first lever. hero . moveTo ( 1 ) hero . use ( "lever" ) h…" at bounding box center [539, 155] width 220 height 272
click at [475, 97] on div "# Move to and use the first lever. hero . moveTo ( 1 ) hero . use ( "lever" ) h…" at bounding box center [539, 145] width 220 height 252
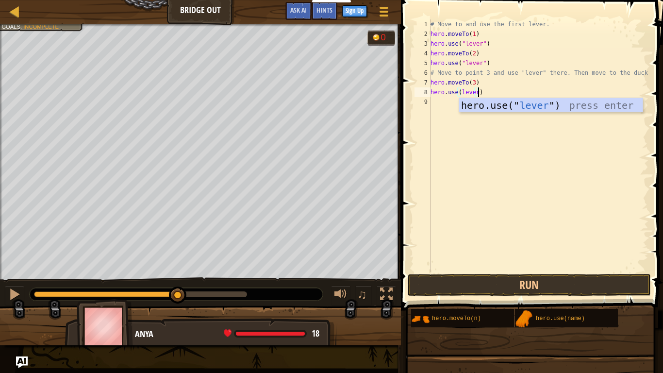
scroll to position [4, 7]
click at [557, 279] on button "Run" at bounding box center [529, 285] width 243 height 22
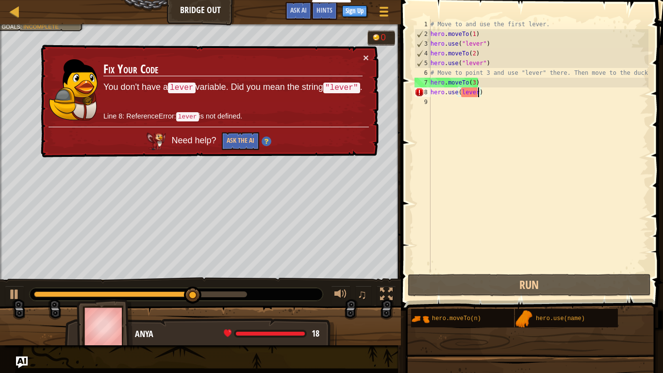
click at [462, 93] on div "# Move to and use the first lever. hero . moveTo ( 1 ) hero . use ( "lever" ) h…" at bounding box center [539, 155] width 220 height 272
click at [464, 94] on div "# Move to and use the first lever. hero . moveTo ( 1 ) hero . use ( "lever" ) h…" at bounding box center [539, 155] width 220 height 272
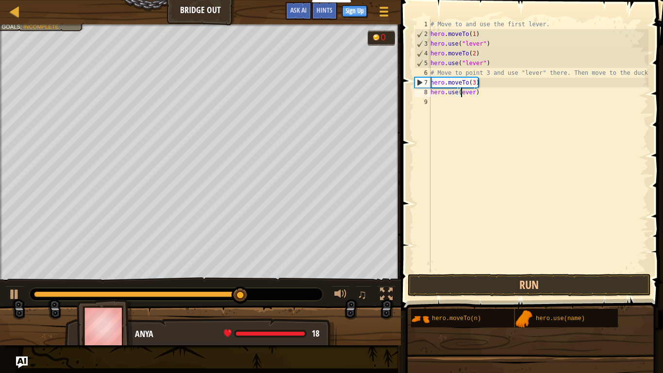
scroll to position [4, 5]
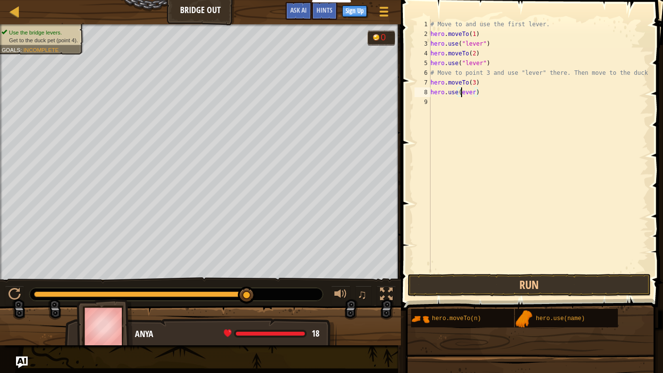
click at [377, 0] on div "Map Bridge Out Game Menu Done Sign Up Hints Ask AI" at bounding box center [200, 12] width 401 height 24
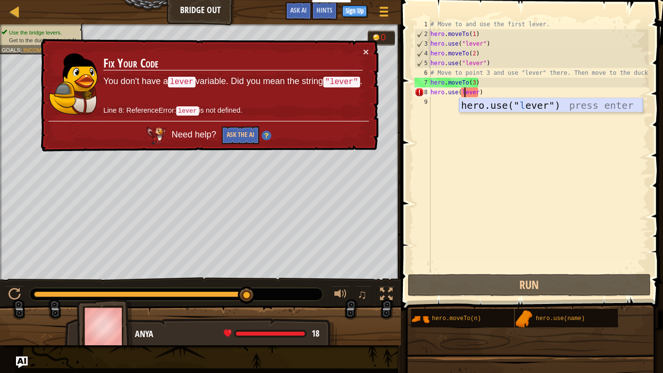
click at [534, 109] on div "hero.use(" l ever") press enter" at bounding box center [550, 120] width 183 height 44
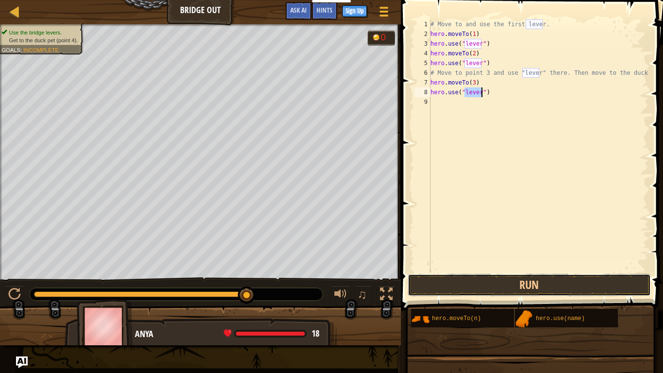
click at [486, 286] on button "Run" at bounding box center [529, 285] width 243 height 22
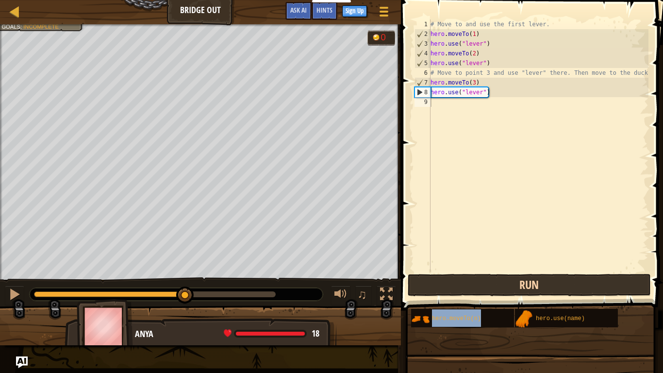
scroll to position [4, 6]
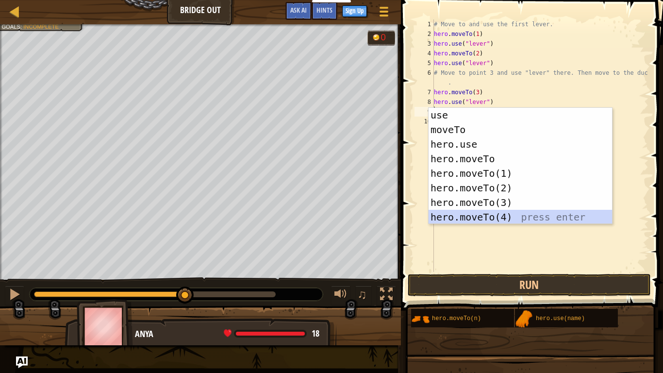
click at [443, 216] on div "use press enter moveTo press enter hero.use press enter hero.moveTo press enter…" at bounding box center [520, 181] width 183 height 146
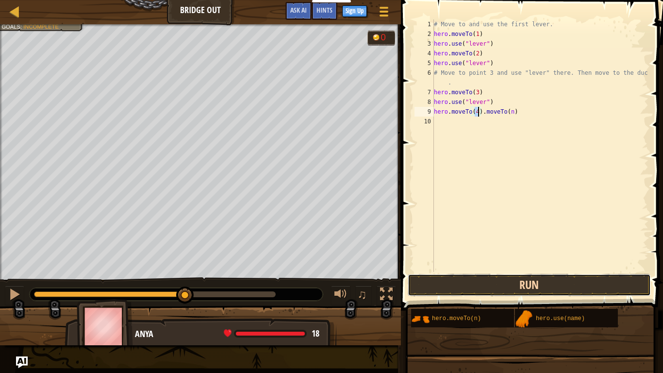
click at [516, 283] on button "Run" at bounding box center [529, 285] width 243 height 22
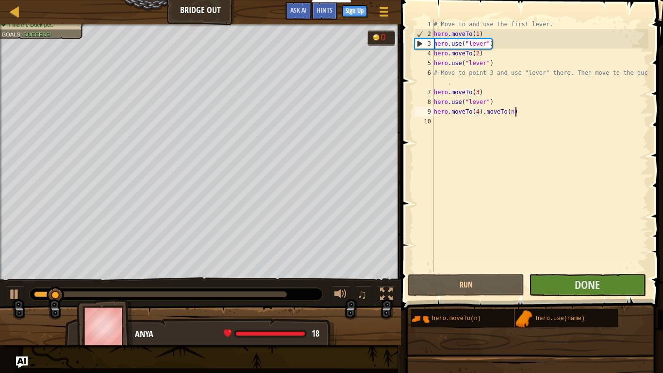
click at [514, 112] on div "# Move to and use the first lever. hero . moveTo ( 1 ) hero . use ( "lever" ) h…" at bounding box center [540, 155] width 216 height 272
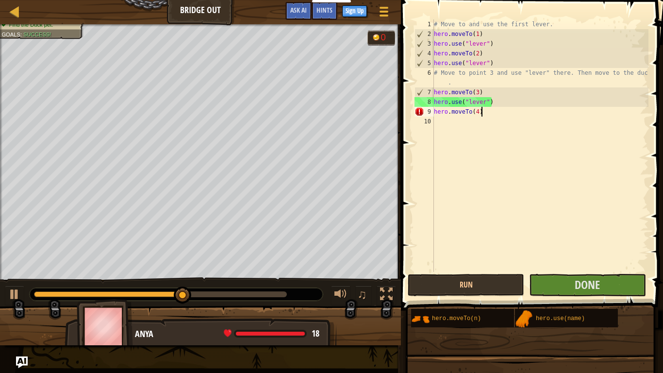
type textarea "hero.moveTo(4)"
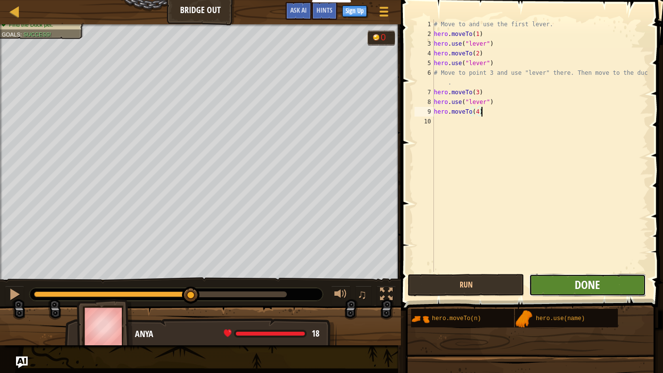
click at [594, 285] on span "Done" at bounding box center [587, 285] width 25 height 16
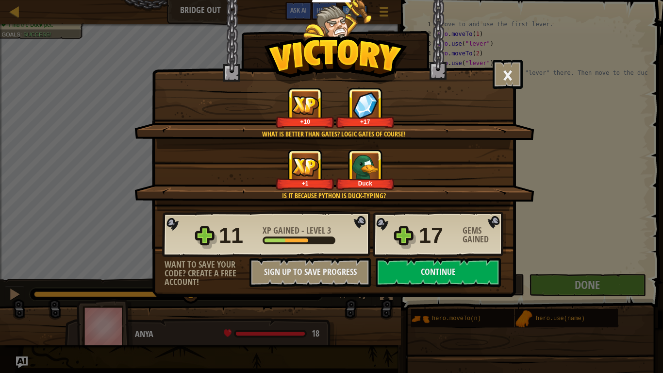
click at [413, 288] on div "× You are my friend now. How fun was this level? What is better than gates? Log…" at bounding box center [334, 148] width 364 height 297
click at [413, 267] on button "Continue" at bounding box center [438, 272] width 125 height 29
